Goal: Task Accomplishment & Management: Manage account settings

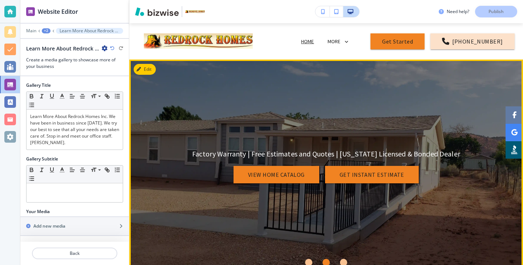
scroll to position [128, 0]
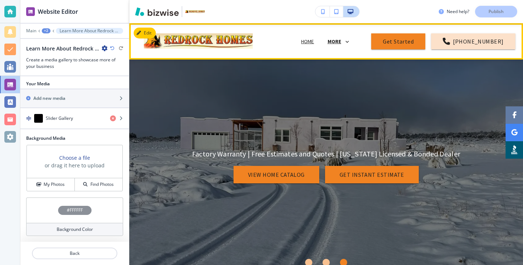
click at [339, 42] on p "MORE" at bounding box center [335, 41] width 14 height 5
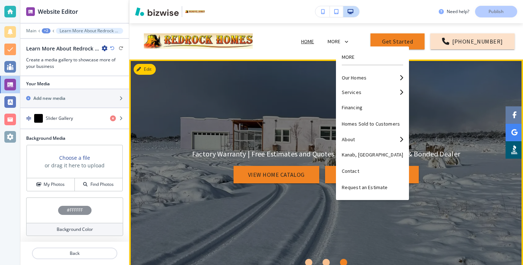
click at [202, 104] on div "Factory Warranty | Free Estimates and Quotes | [US_STATE] Licensed & Bonded Dea…" at bounding box center [326, 166] width 327 height 186
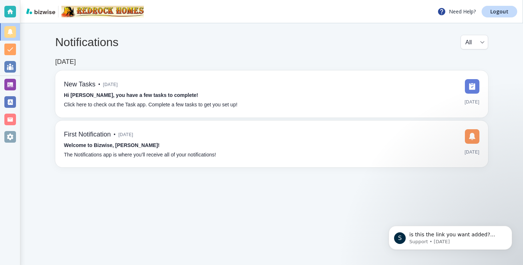
click at [504, 20] on div "Need Help? Logout" at bounding box center [271, 11] width 503 height 23
click at [504, 14] on p "Logout" at bounding box center [500, 11] width 18 height 5
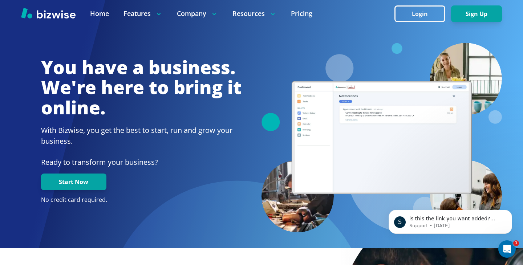
click at [432, 27] on div at bounding box center [261, 13] width 523 height 27
click at [432, 20] on button "Login" at bounding box center [420, 13] width 51 height 17
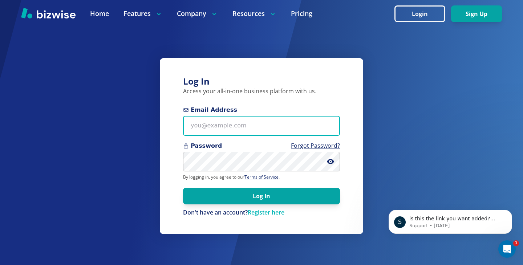
click at [283, 124] on input "Email Address" at bounding box center [261, 126] width 157 height 20
paste input "renee.russell@zoomtown.com"
type input "renee.russell@zoomtown.com"
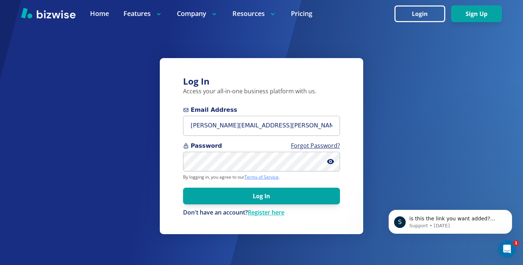
click at [247, 177] on link "Terms of Service" at bounding box center [262, 177] width 34 height 6
click at [265, 206] on form "Email Address renee.russell@zoomtown.com Password Forgot Password? By logging i…" at bounding box center [261, 161] width 157 height 111
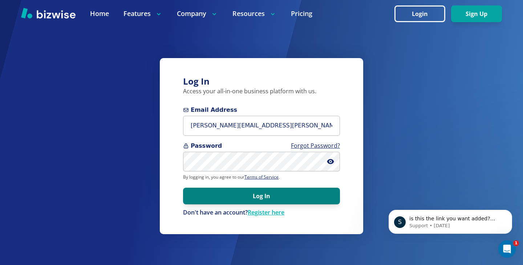
click at [266, 202] on button "Log In" at bounding box center [261, 196] width 157 height 17
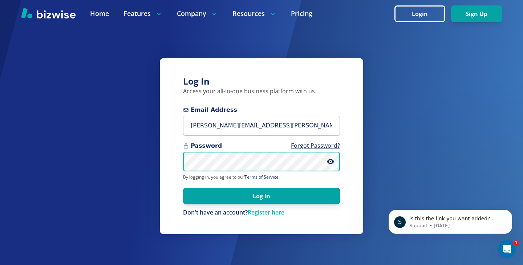
click at [183, 188] on button "Log In" at bounding box center [261, 196] width 157 height 17
